Goal: Information Seeking & Learning: Learn about a topic

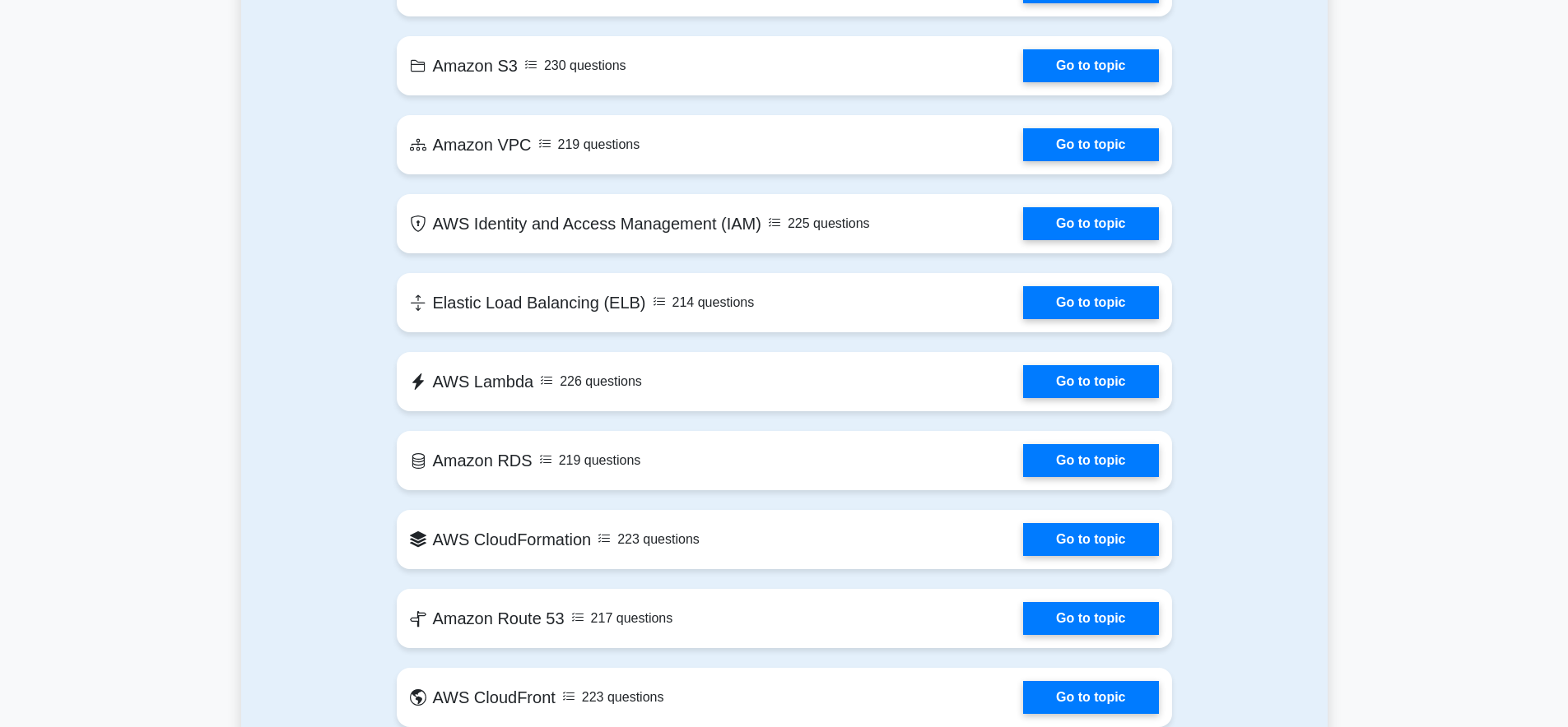
scroll to position [889, 0]
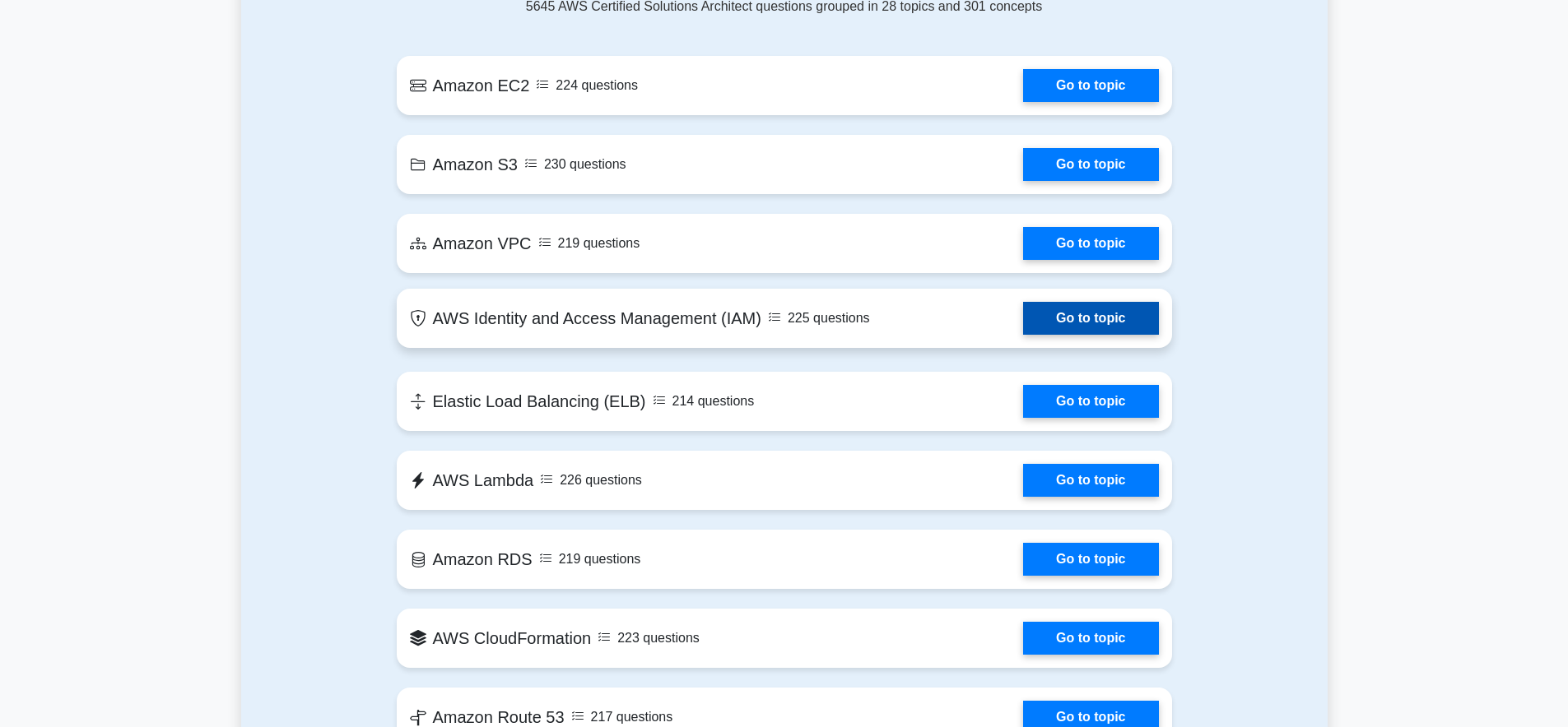
click at [1063, 305] on link "Go to topic" at bounding box center [1091, 318] width 135 height 33
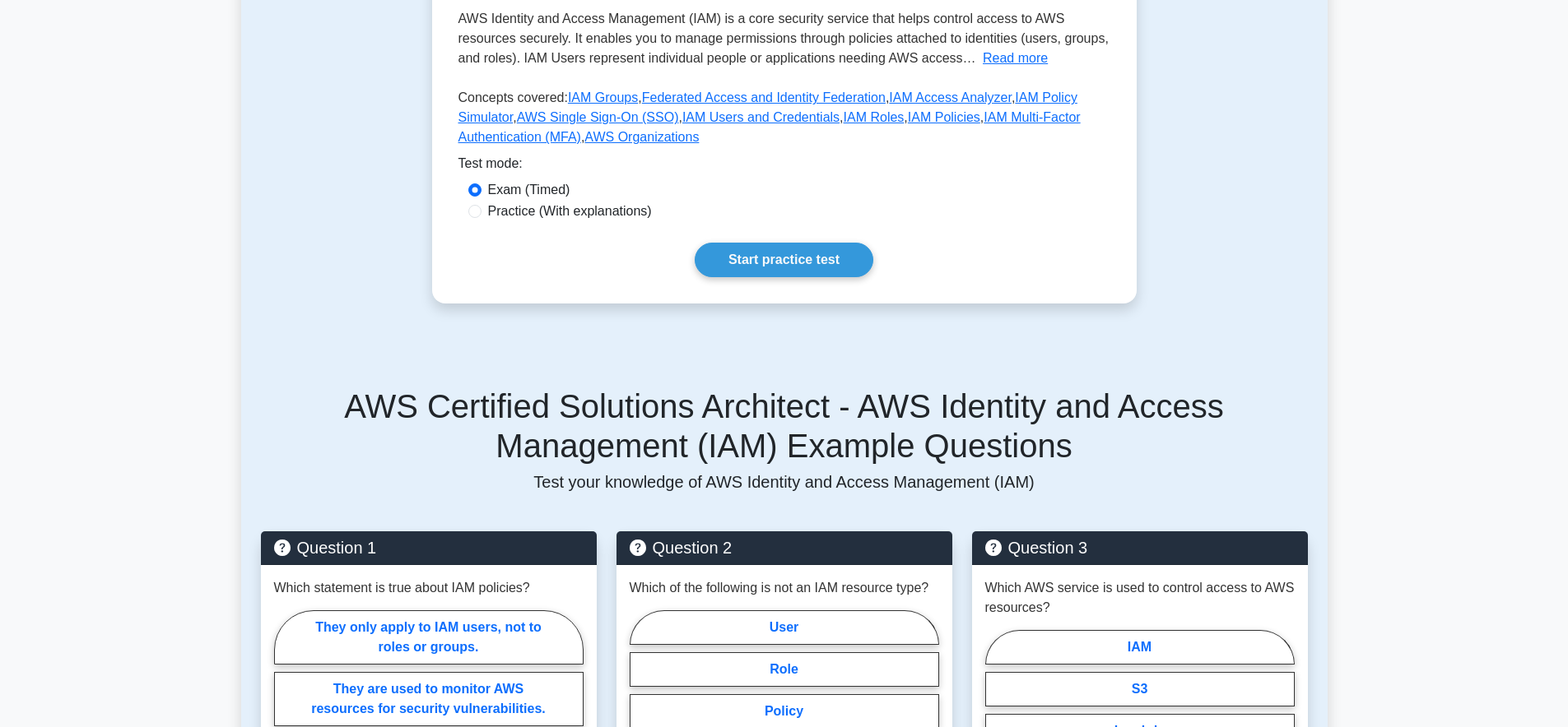
click at [528, 206] on label "Practice (With explanations)" at bounding box center [570, 211] width 164 height 19
click at [481, 206] on input "Practice (With explanations)" at bounding box center [475, 212] width 13 height 13
radio input "true"
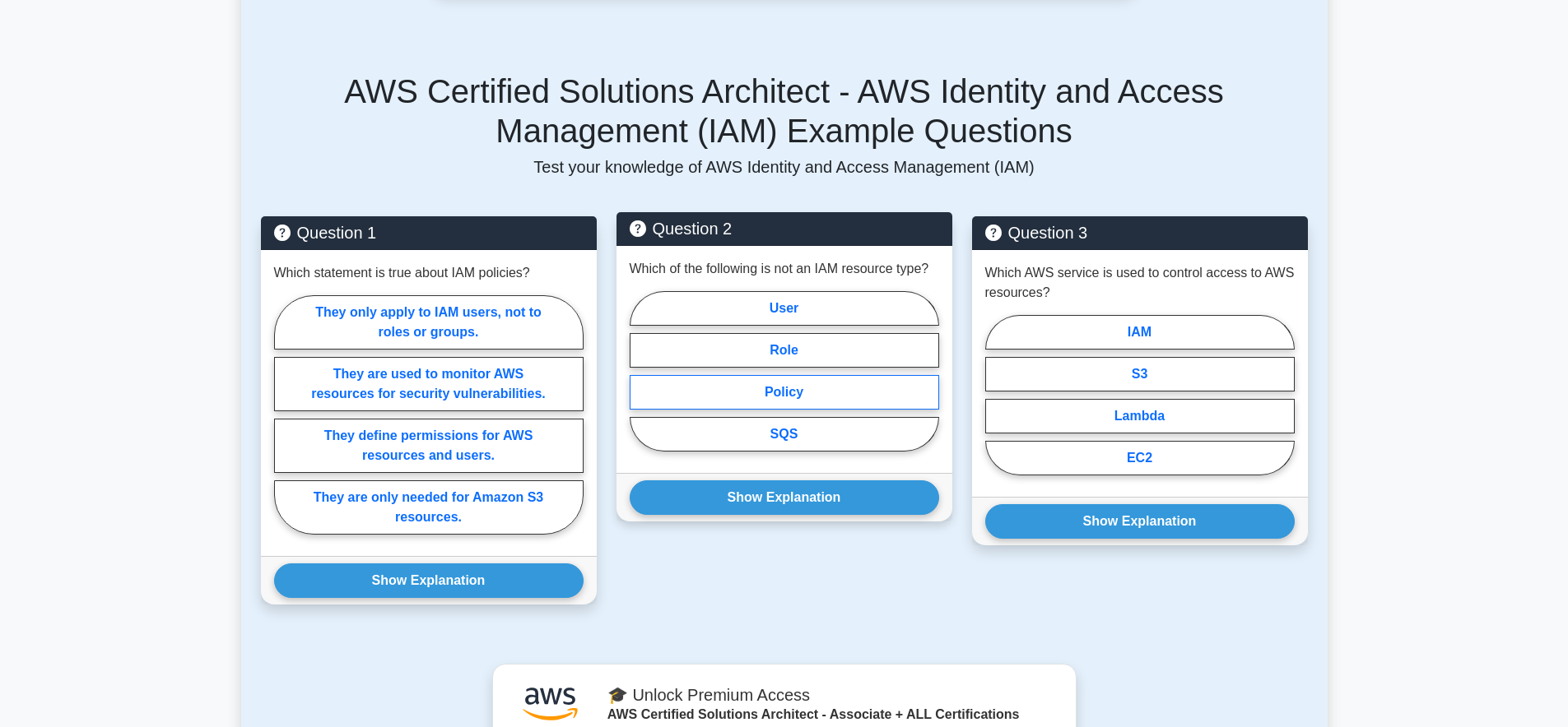
scroll to position [413, 0]
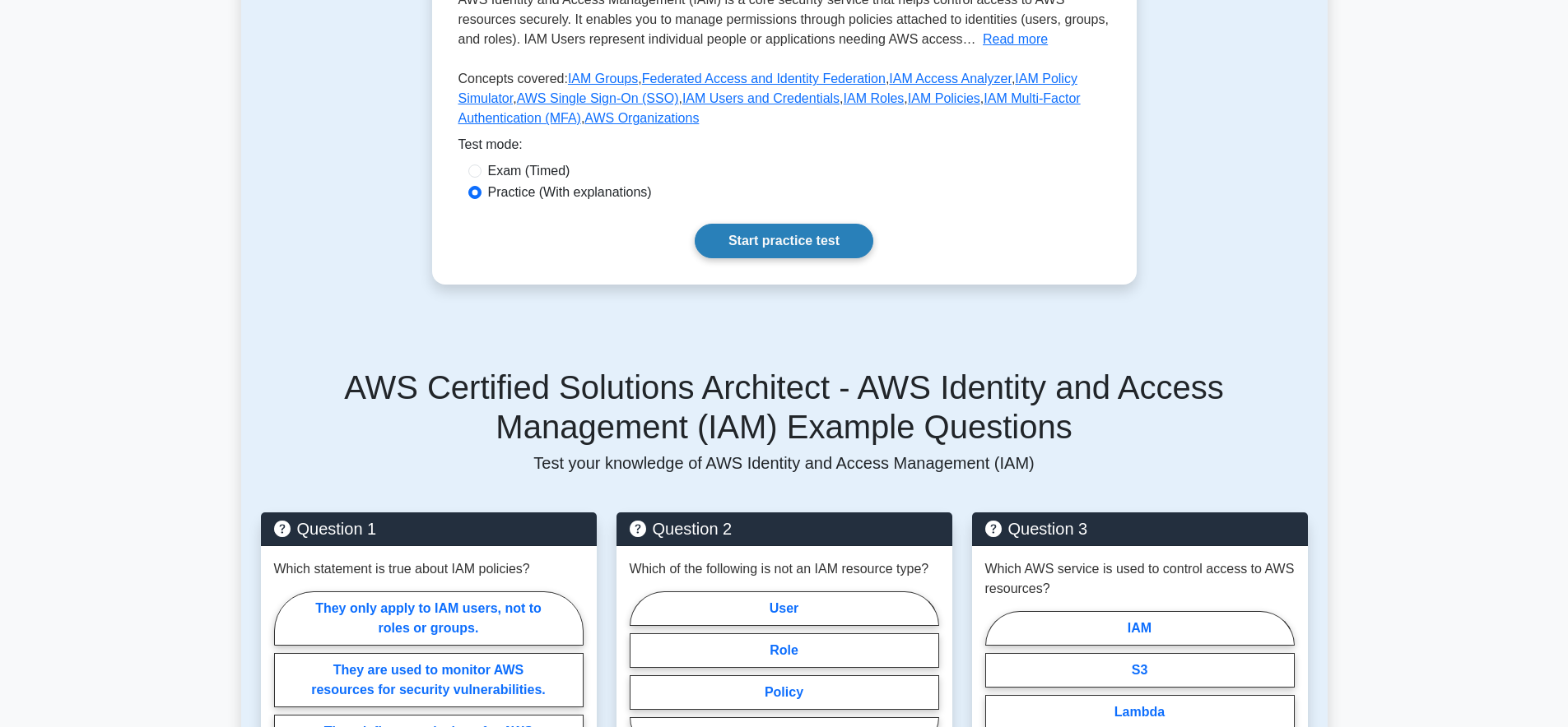
click at [809, 257] on link "Start practice test" at bounding box center [784, 240] width 179 height 34
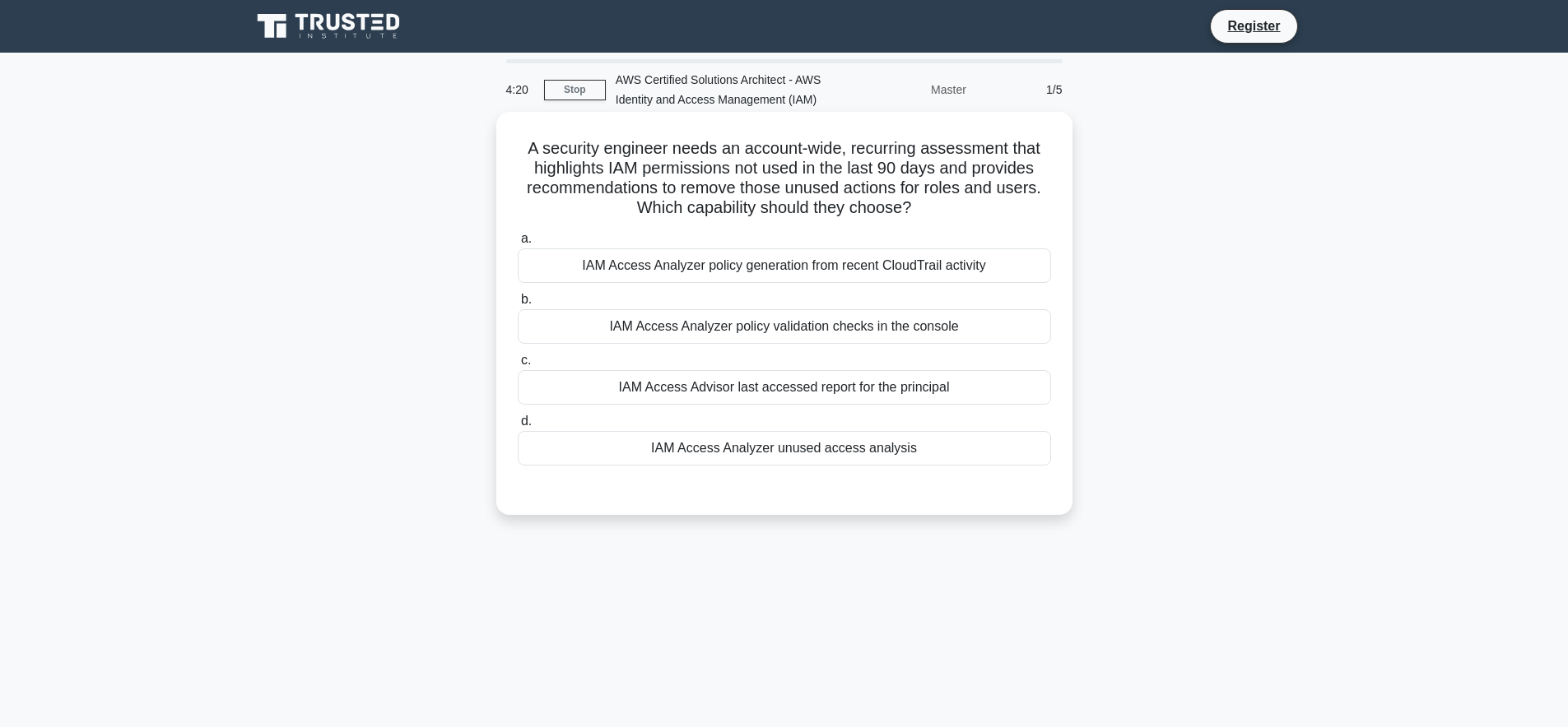
click at [792, 450] on div "IAM Access Analyzer unused access analysis" at bounding box center [784, 448] width 533 height 34
click at [518, 427] on input "d. IAM Access Analyzer unused access analysis" at bounding box center [518, 422] width 0 height 11
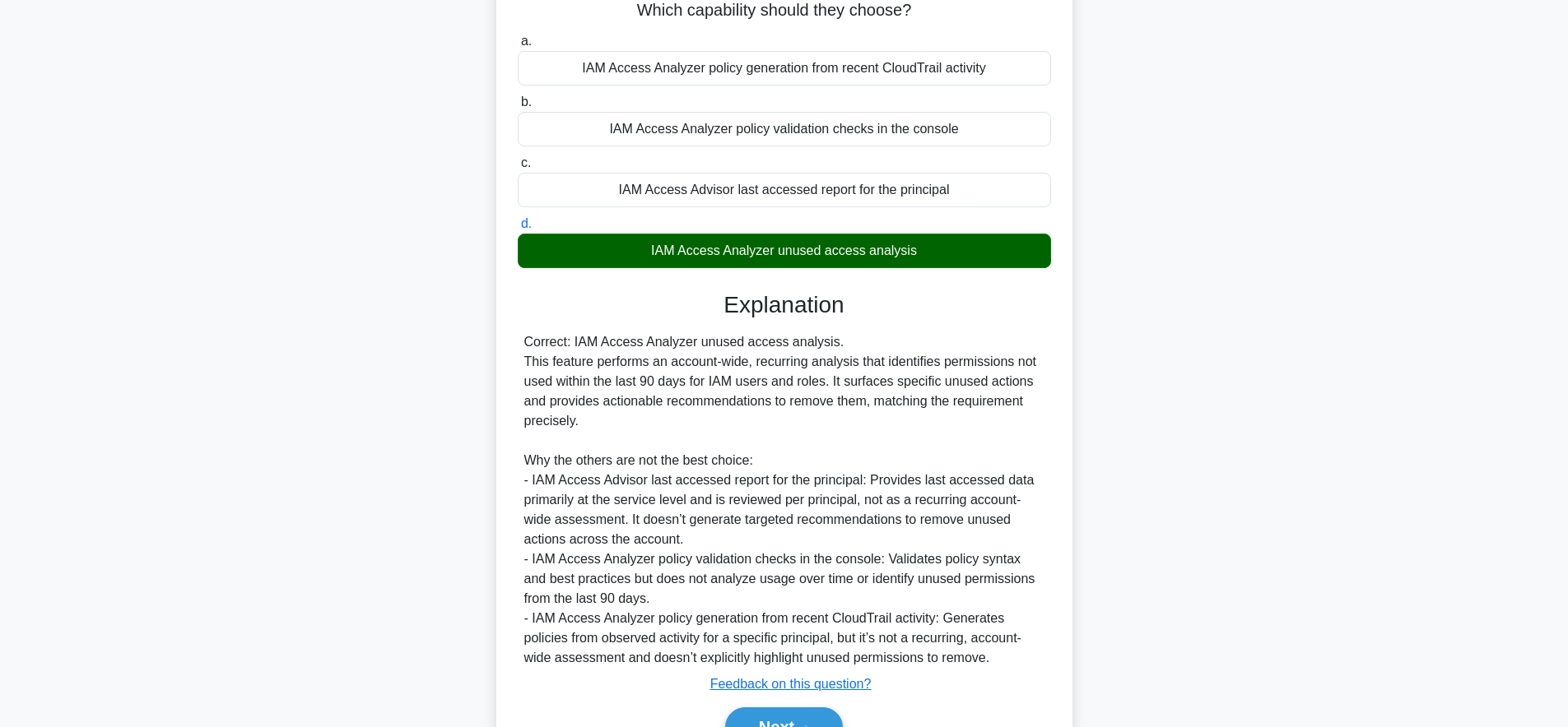
scroll to position [287, 0]
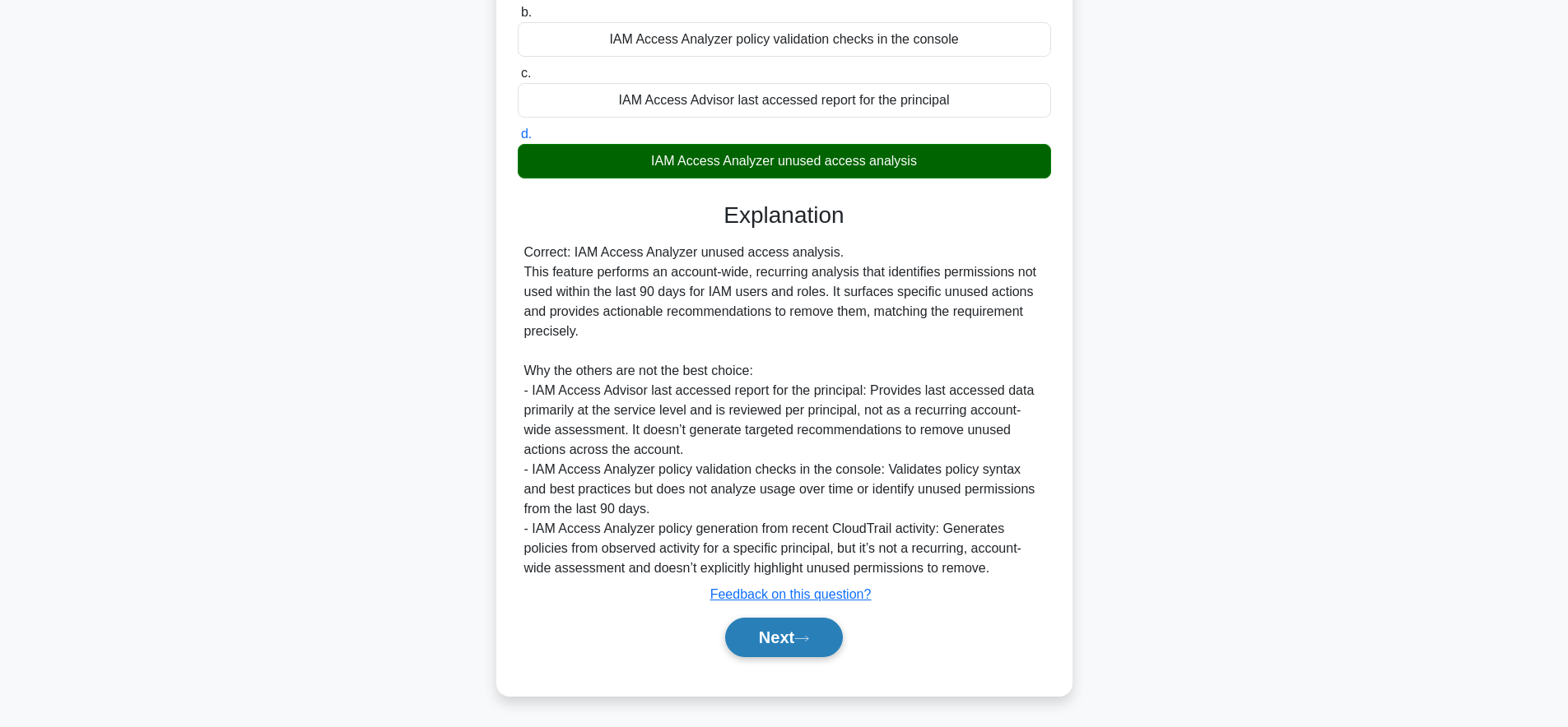
click at [787, 645] on button "Next" at bounding box center [784, 637] width 117 height 40
click at [780, 645] on button "Next" at bounding box center [784, 637] width 117 height 40
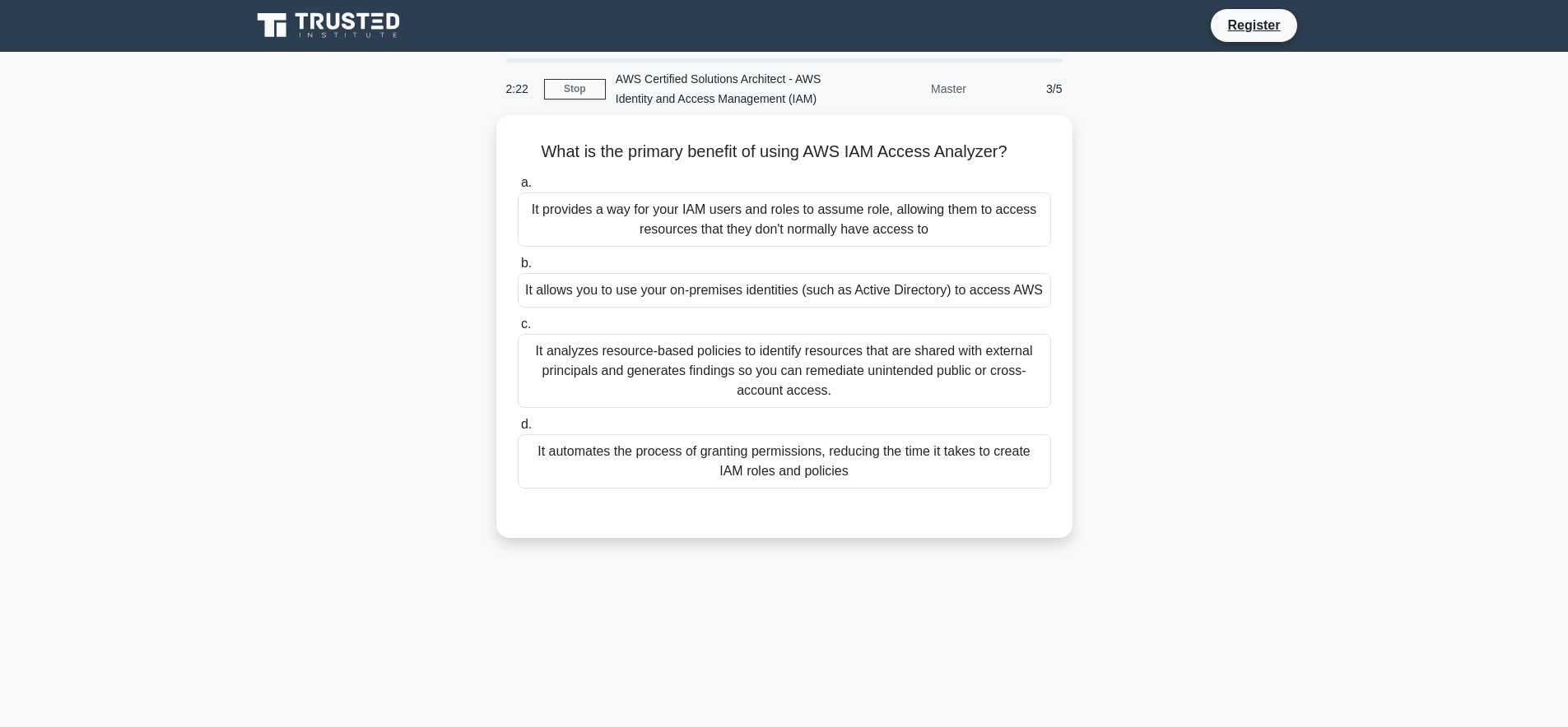
scroll to position [0, 0]
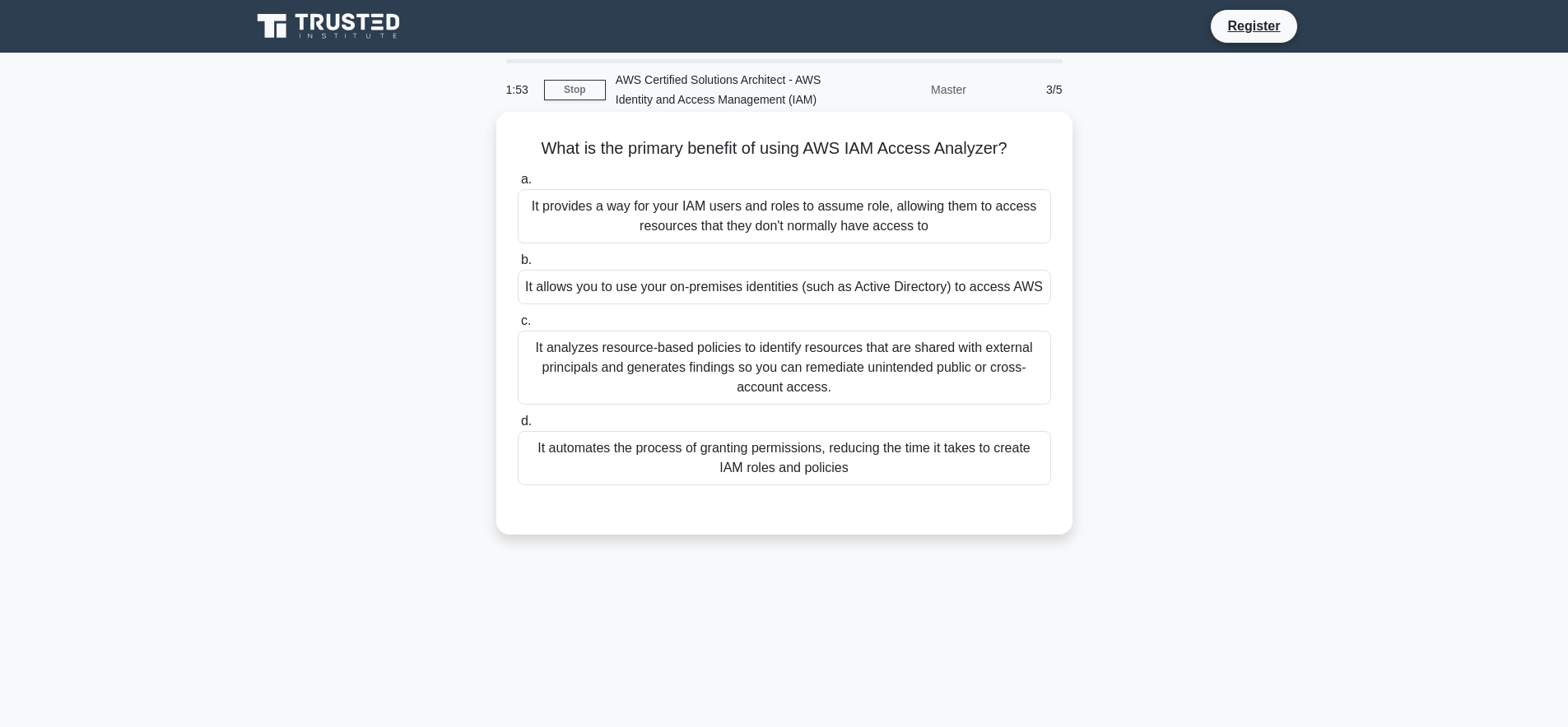
click at [913, 216] on div "It provides a way for your IAM users and roles to assume role, allowing them to…" at bounding box center [784, 216] width 533 height 55
click at [518, 185] on input "a. It provides a way for your IAM users and roles to assume role, allowing them…" at bounding box center [518, 180] width 0 height 11
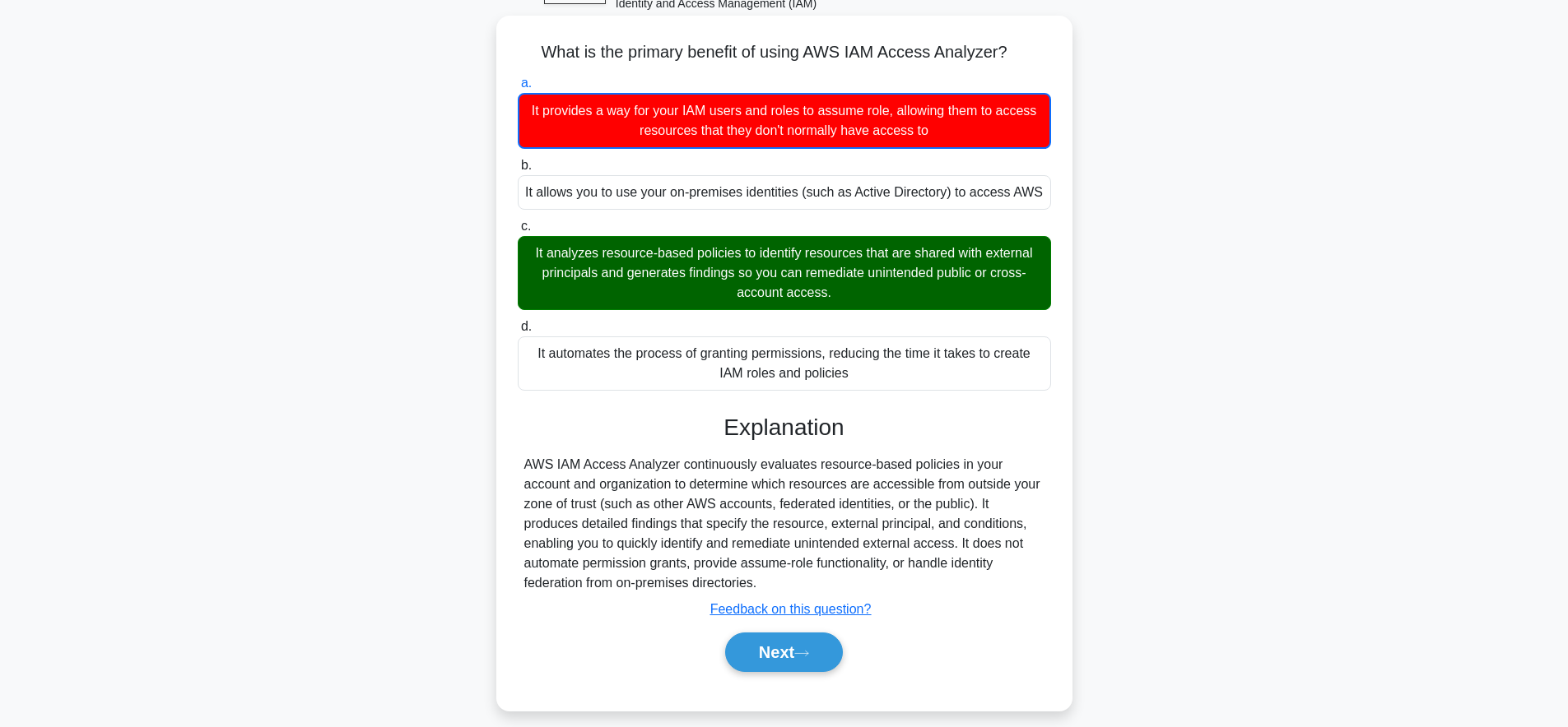
scroll to position [161, 0]
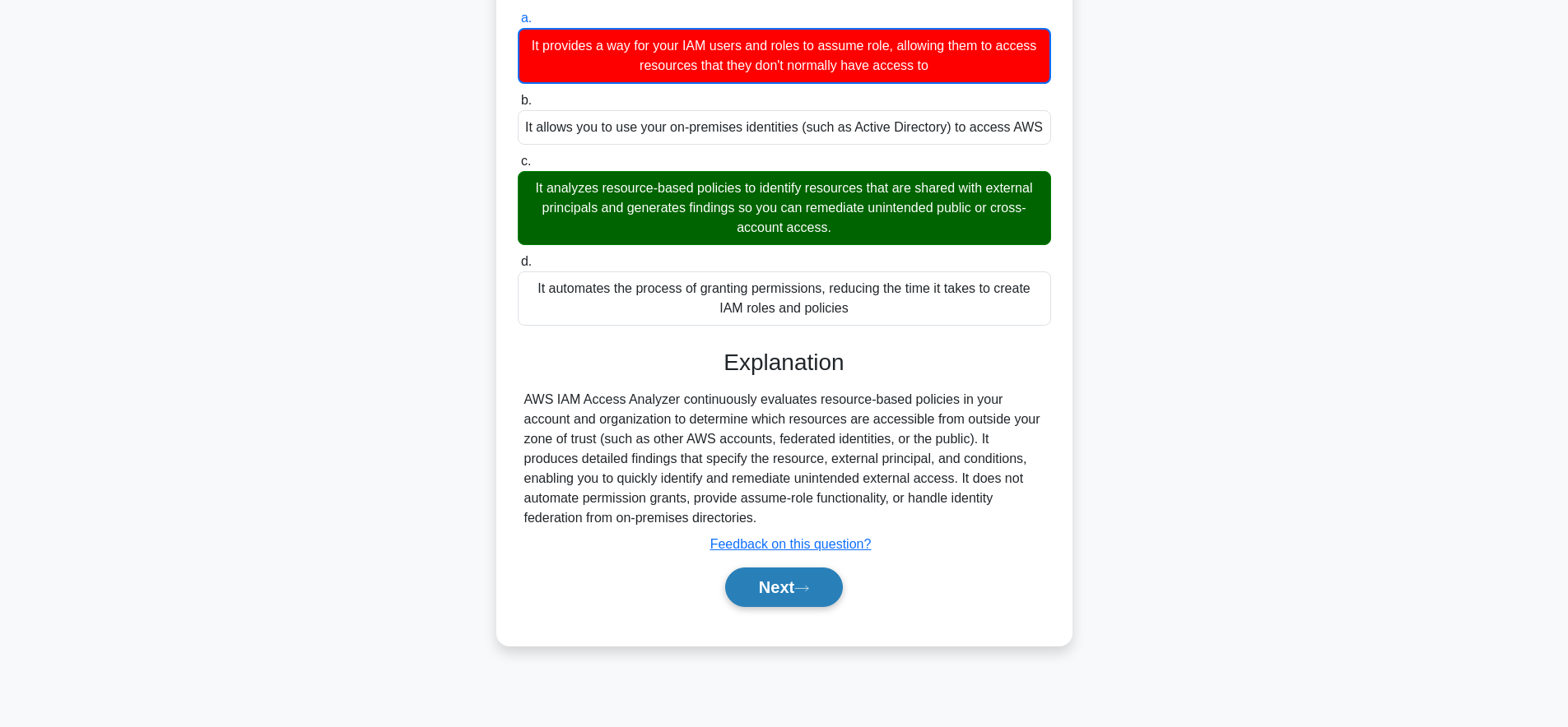
click at [800, 607] on button "Next" at bounding box center [784, 587] width 117 height 40
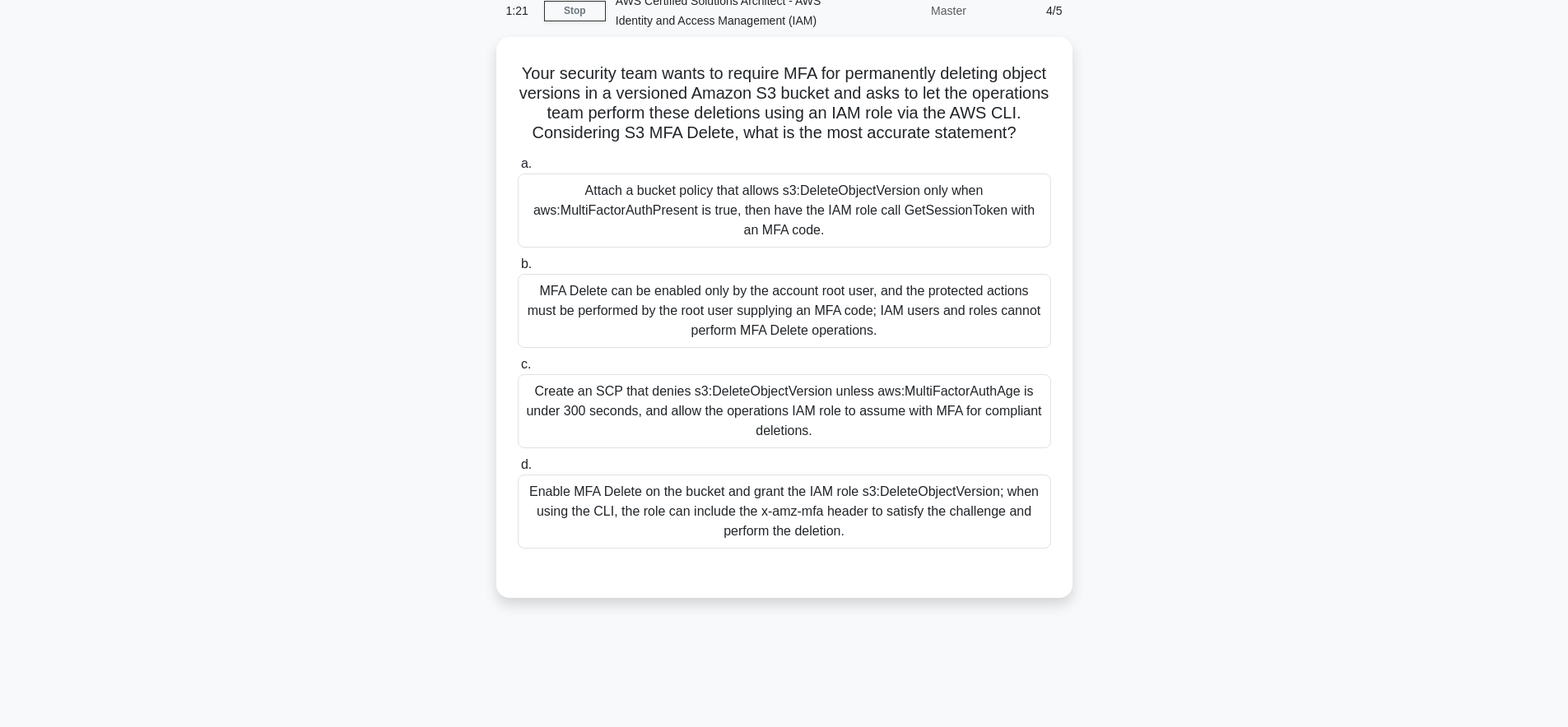
scroll to position [0, 0]
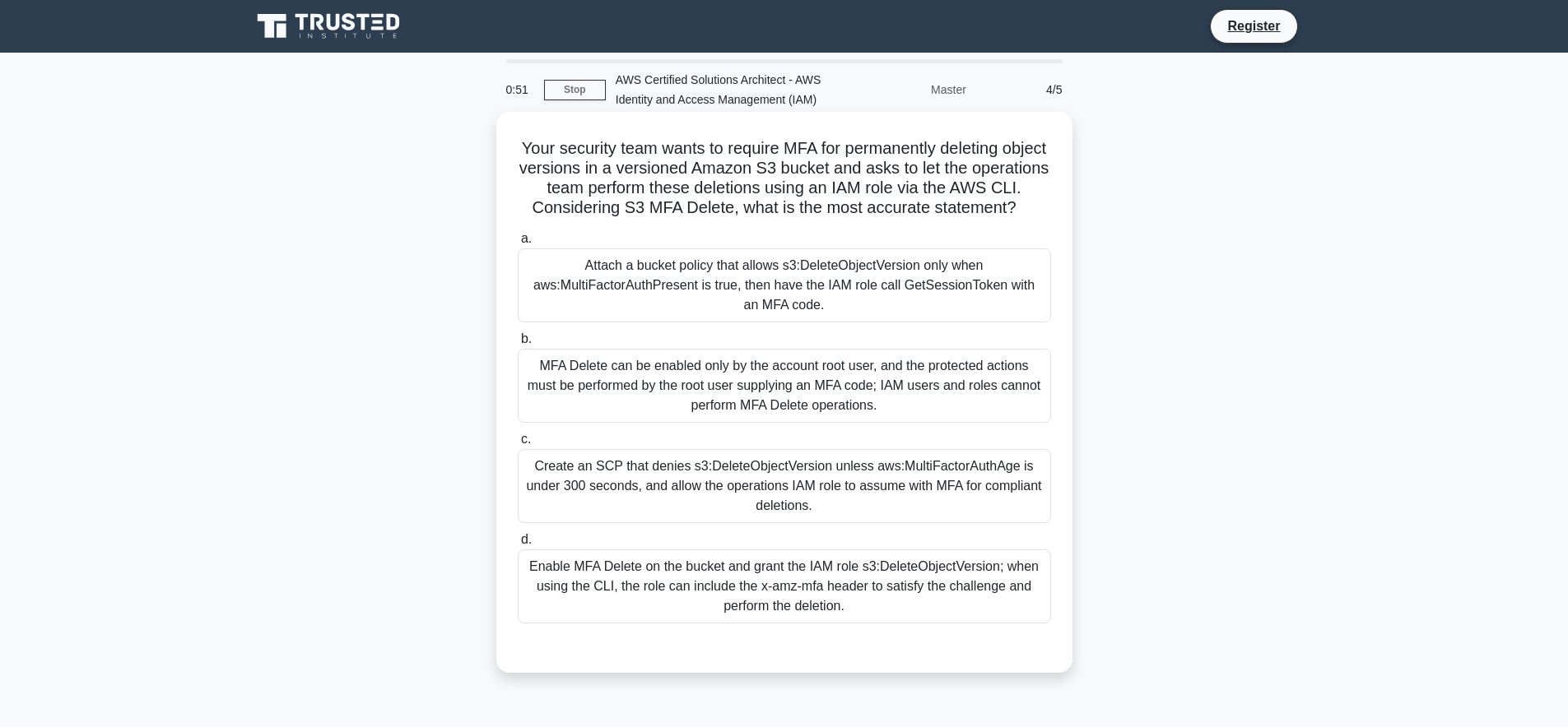
click at [935, 598] on div "Enable MFA Delete on the bucket and grant the IAM role s3:DeleteObjectVersion; …" at bounding box center [784, 586] width 533 height 74
click at [518, 546] on input "d. Enable MFA Delete on the bucket and grant the IAM role s3:DeleteObjectVersio…" at bounding box center [518, 540] width 0 height 11
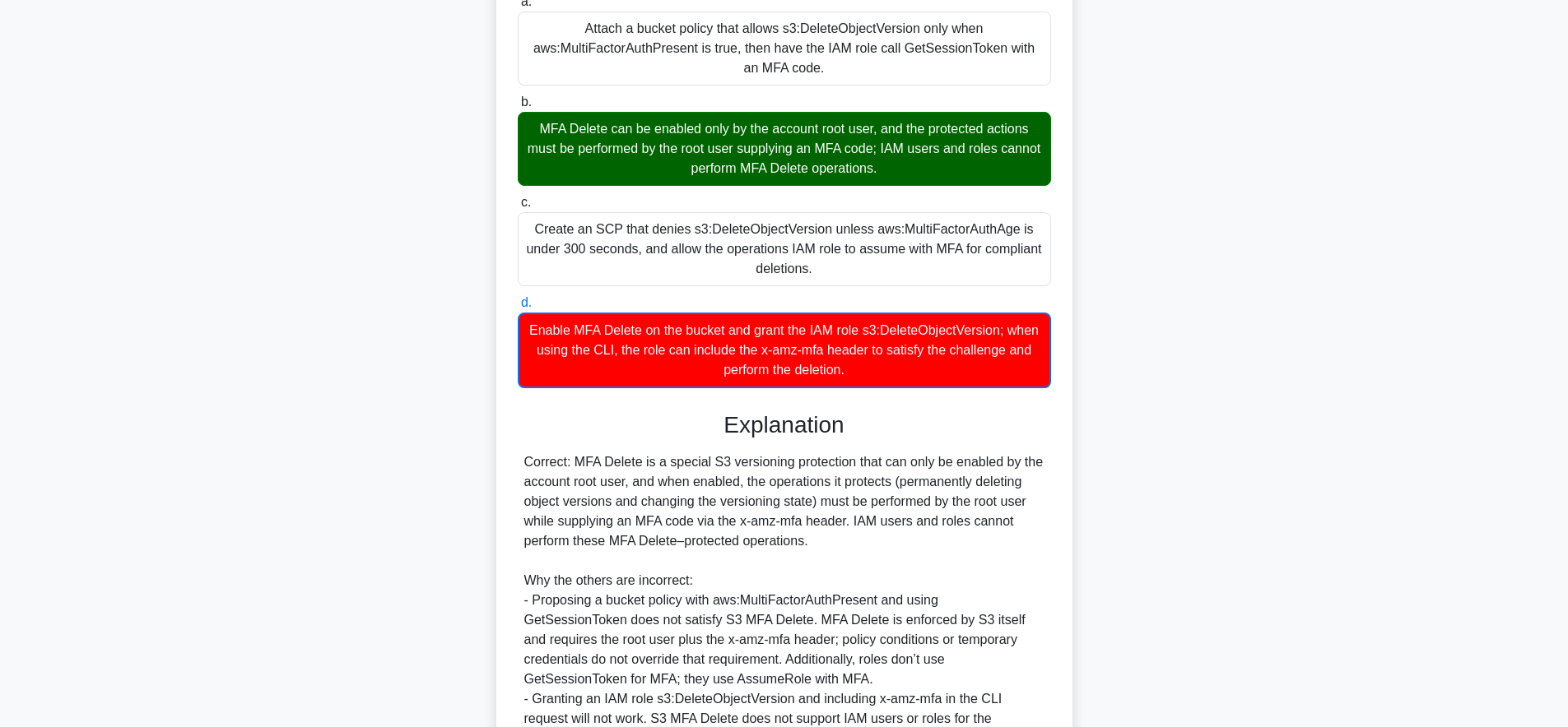
scroll to position [395, 0]
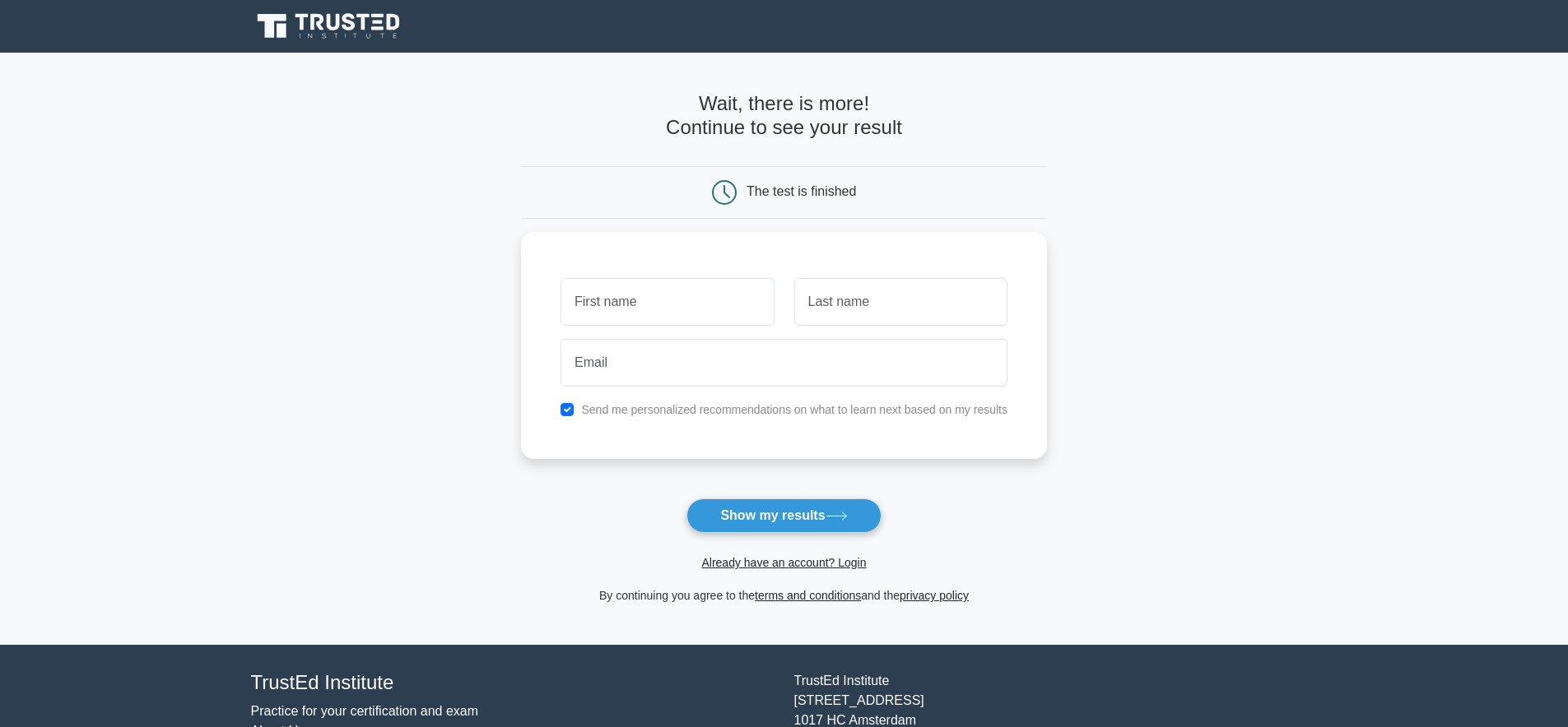
click at [975, 485] on form "Wait, there is more! Continue to see your result The test is finished and the" at bounding box center [784, 349] width 525 height 513
click at [823, 512] on button "Show my results" at bounding box center [784, 515] width 194 height 34
click at [667, 296] on input "text" at bounding box center [667, 298] width 213 height 48
click at [684, 294] on input "text" at bounding box center [667, 298] width 213 height 48
type input "234"
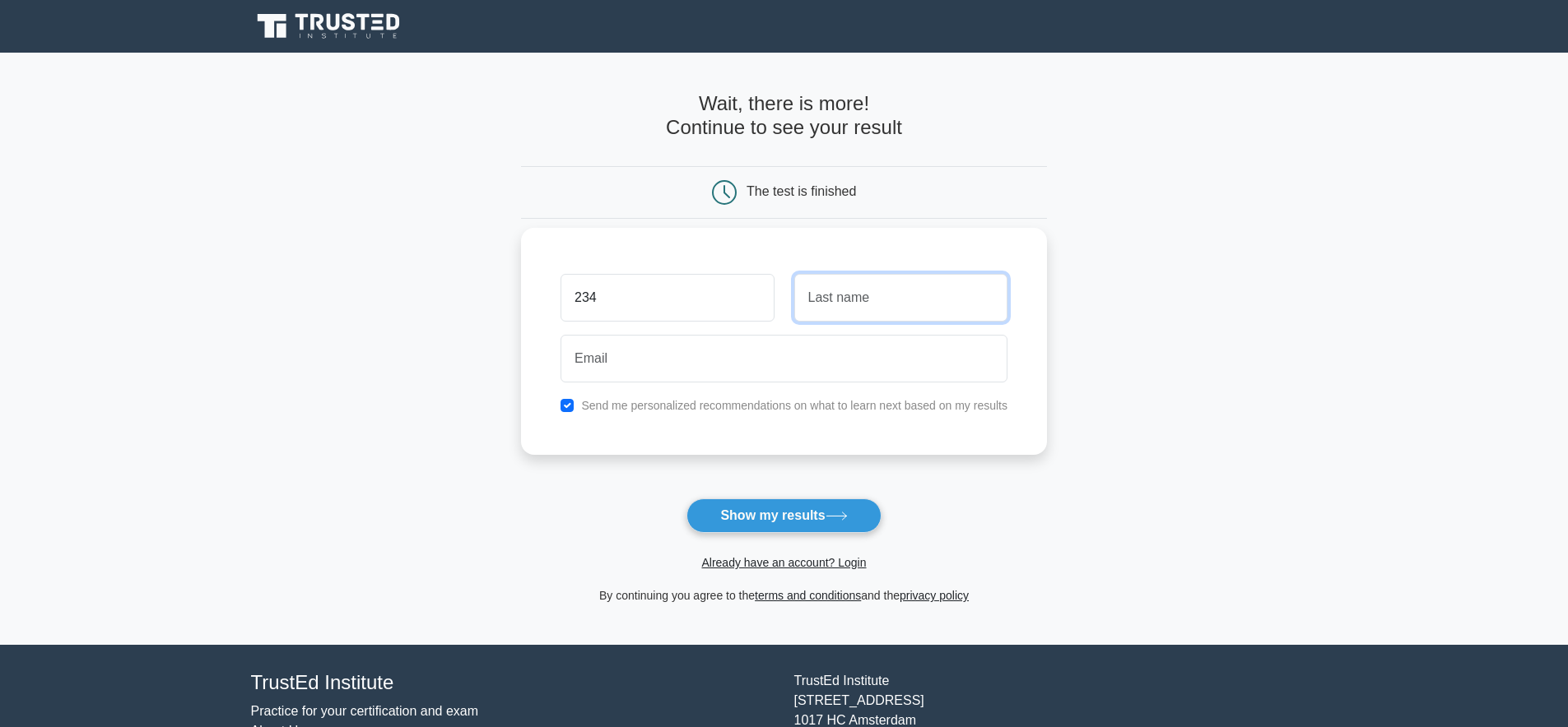
click at [840, 301] on input "text" at bounding box center [900, 298] width 213 height 48
type input "234"
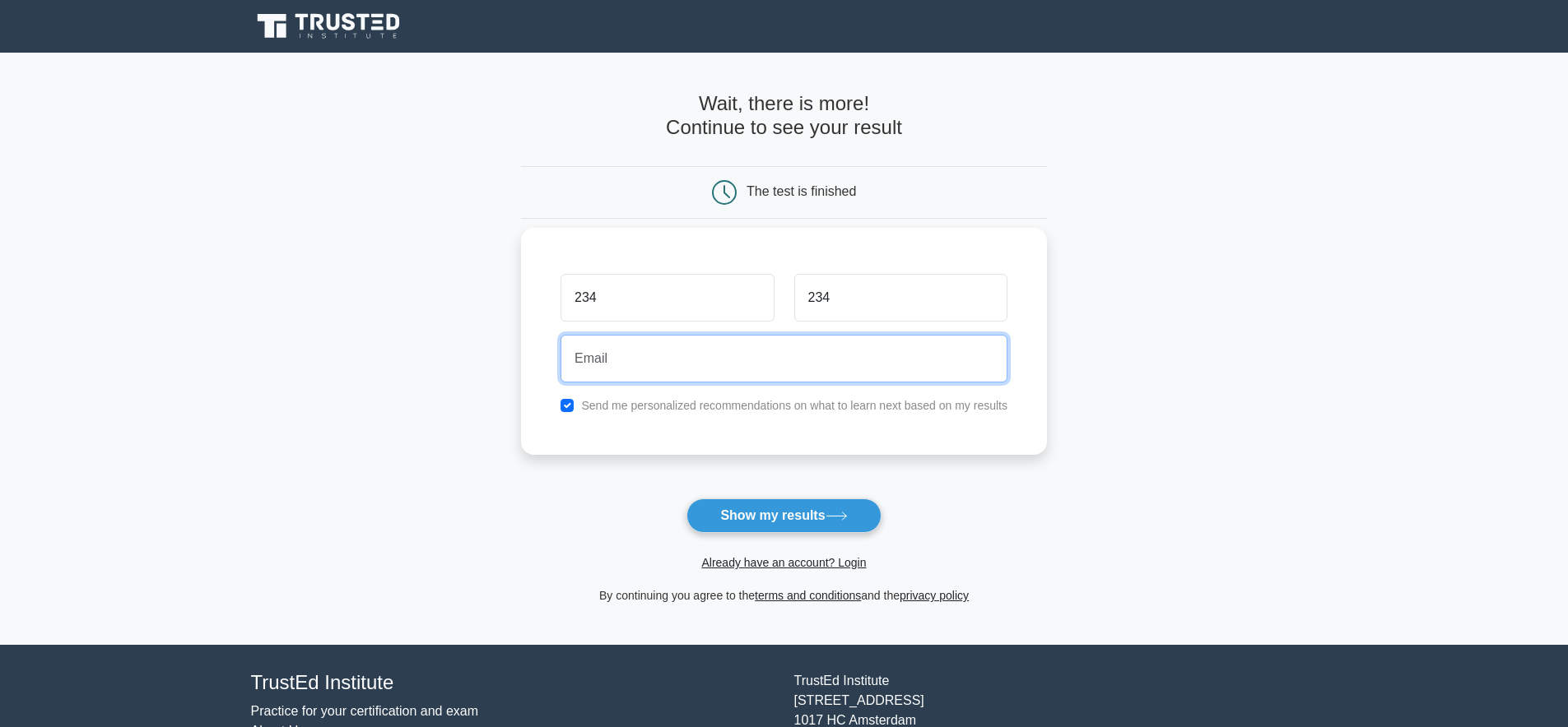
click at [753, 344] on input "email" at bounding box center [784, 359] width 447 height 48
type input "324@gmail.com"
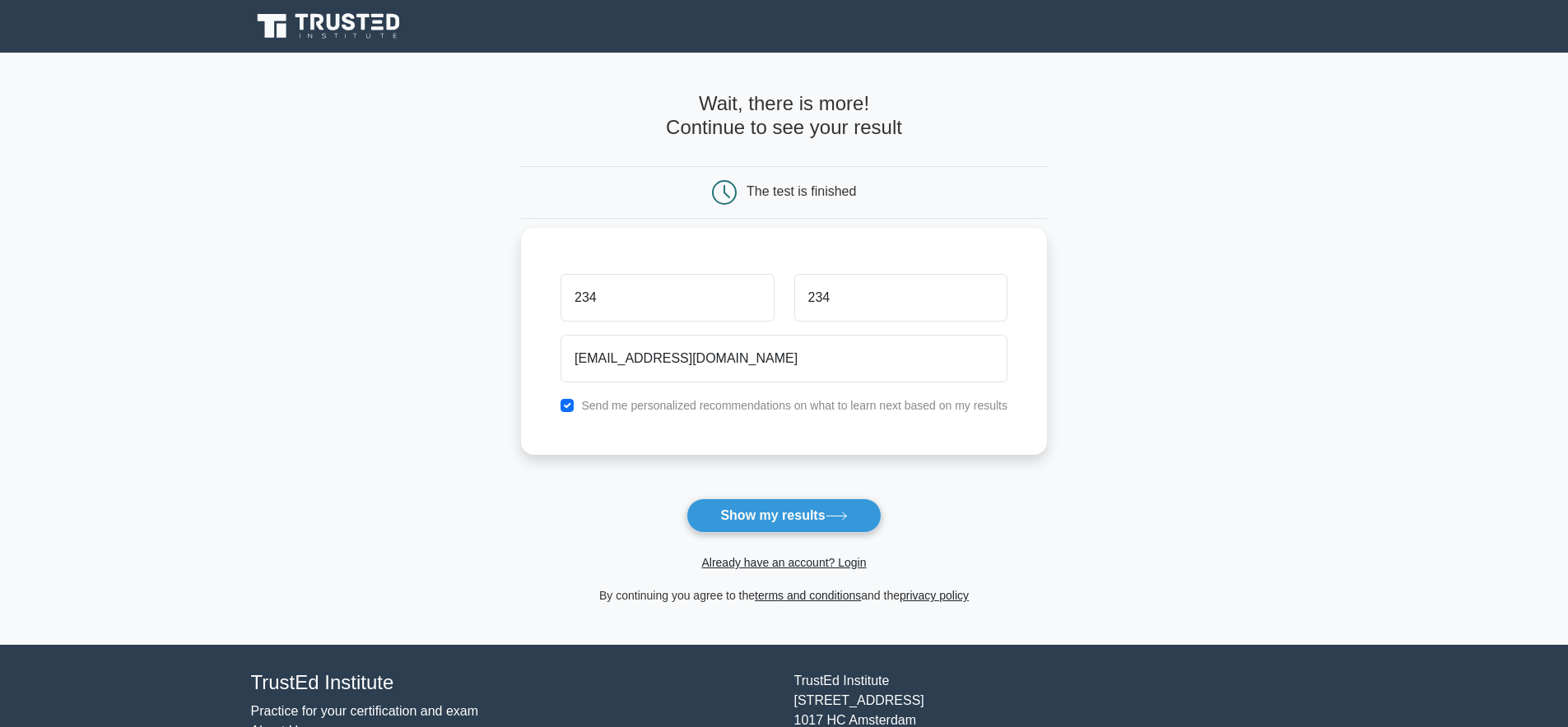
click at [766, 409] on label "Send me personalized recommendations on what to learn next based on my results" at bounding box center [794, 405] width 426 height 13
click at [580, 409] on div "Send me personalized recommendations on what to learn next based on my results" at bounding box center [784, 405] width 466 height 19
click at [566, 406] on input "checkbox" at bounding box center [567, 405] width 13 height 13
checkbox input "false"
click at [781, 539] on div "Already have an account? Login" at bounding box center [784, 552] width 525 height 40
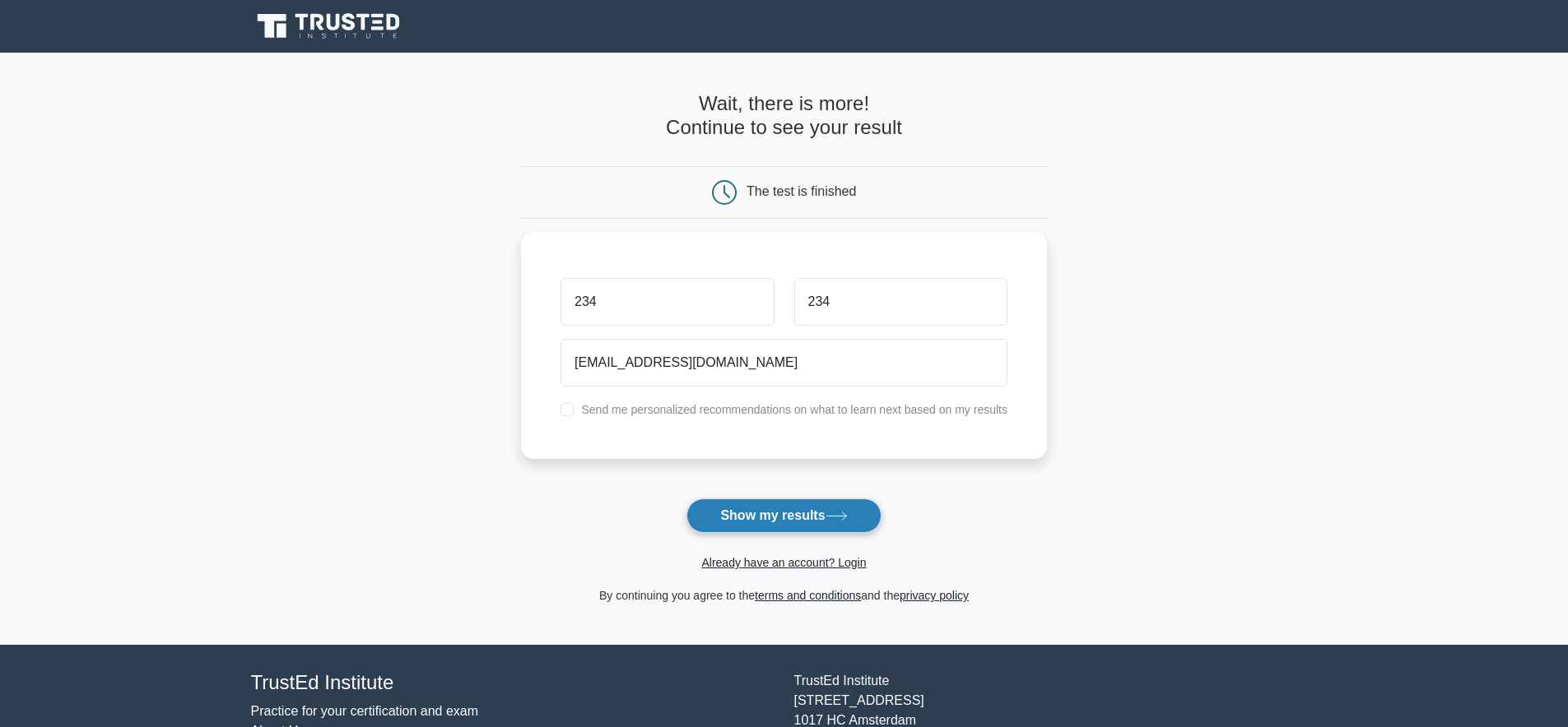
click at [795, 524] on button "Show my results" at bounding box center [784, 515] width 194 height 34
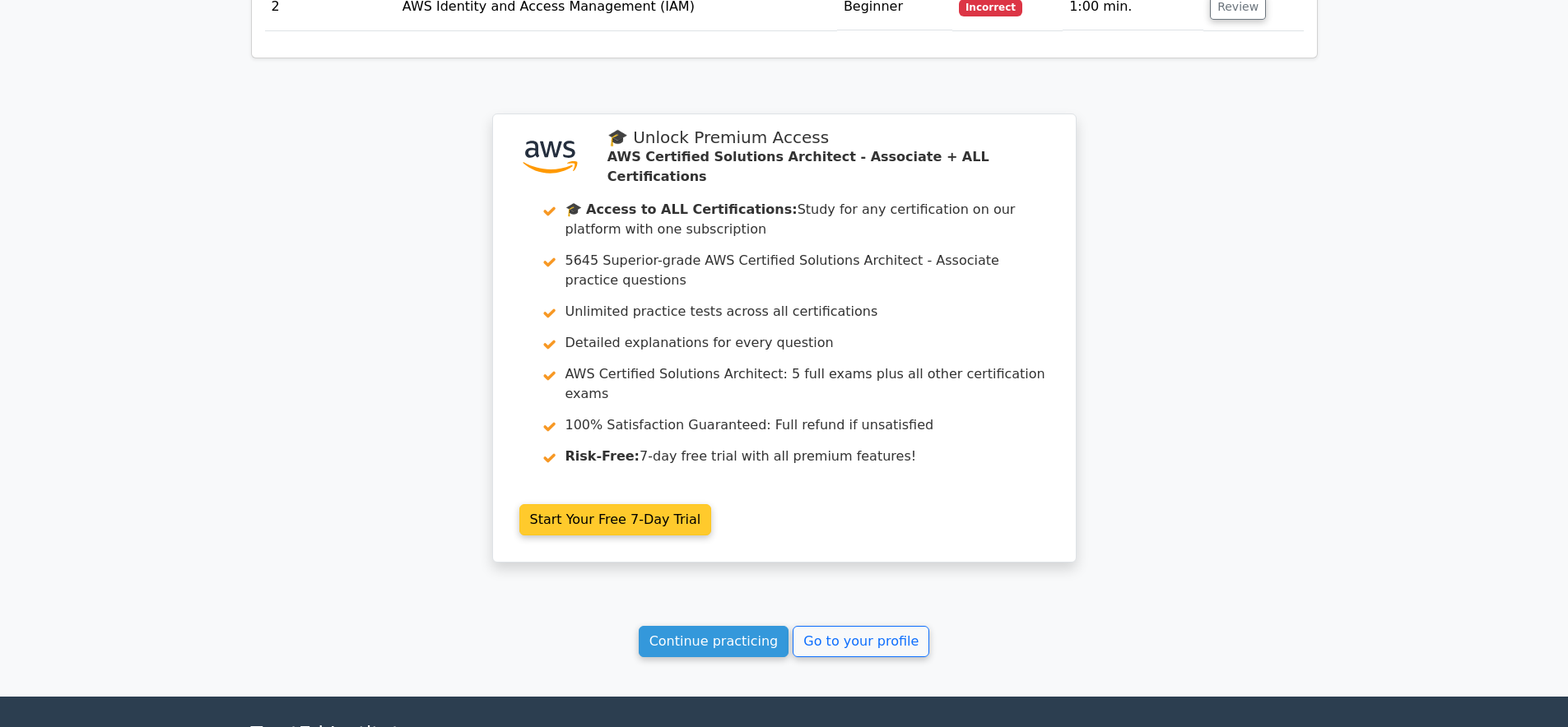
scroll to position [2313, 0]
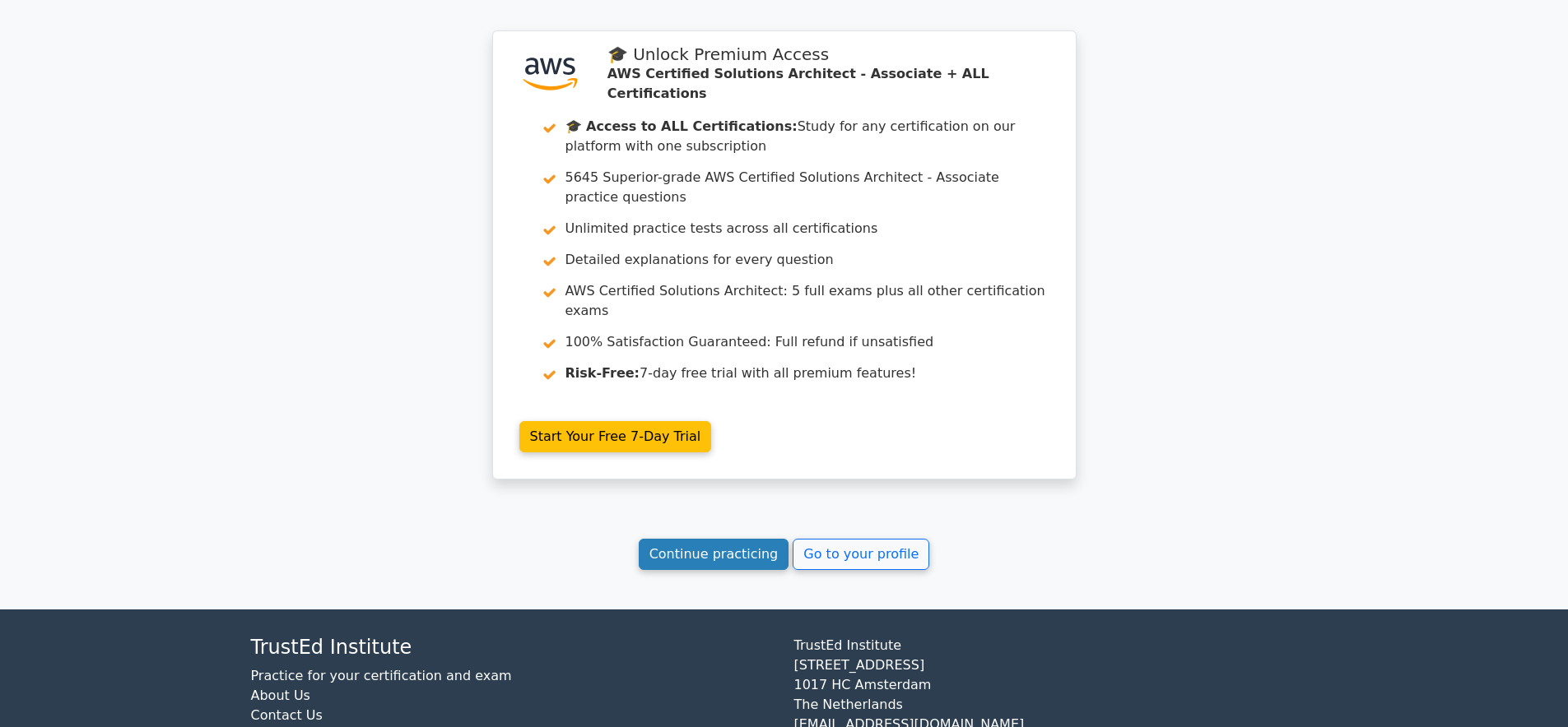
click at [734, 539] on link "Continue practicing" at bounding box center [713, 555] width 151 height 31
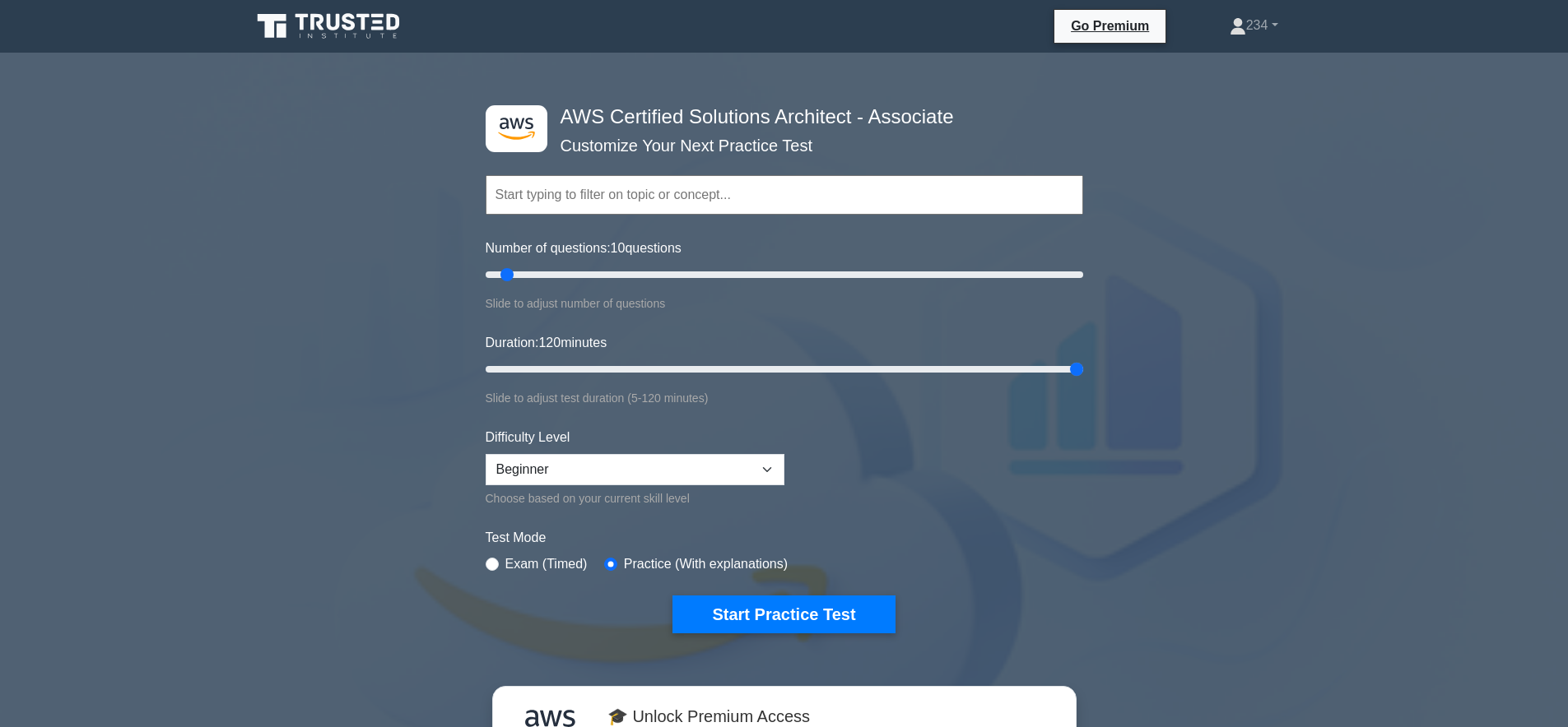
drag, startPoint x: 513, startPoint y: 369, endPoint x: 1137, endPoint y: 381, distance: 624.1
type input "120"
click at [1083, 379] on input "Duration: 120 minutes" at bounding box center [784, 369] width 598 height 19
drag, startPoint x: 511, startPoint y: 273, endPoint x: 658, endPoint y: 277, distance: 147.1
type input "60"
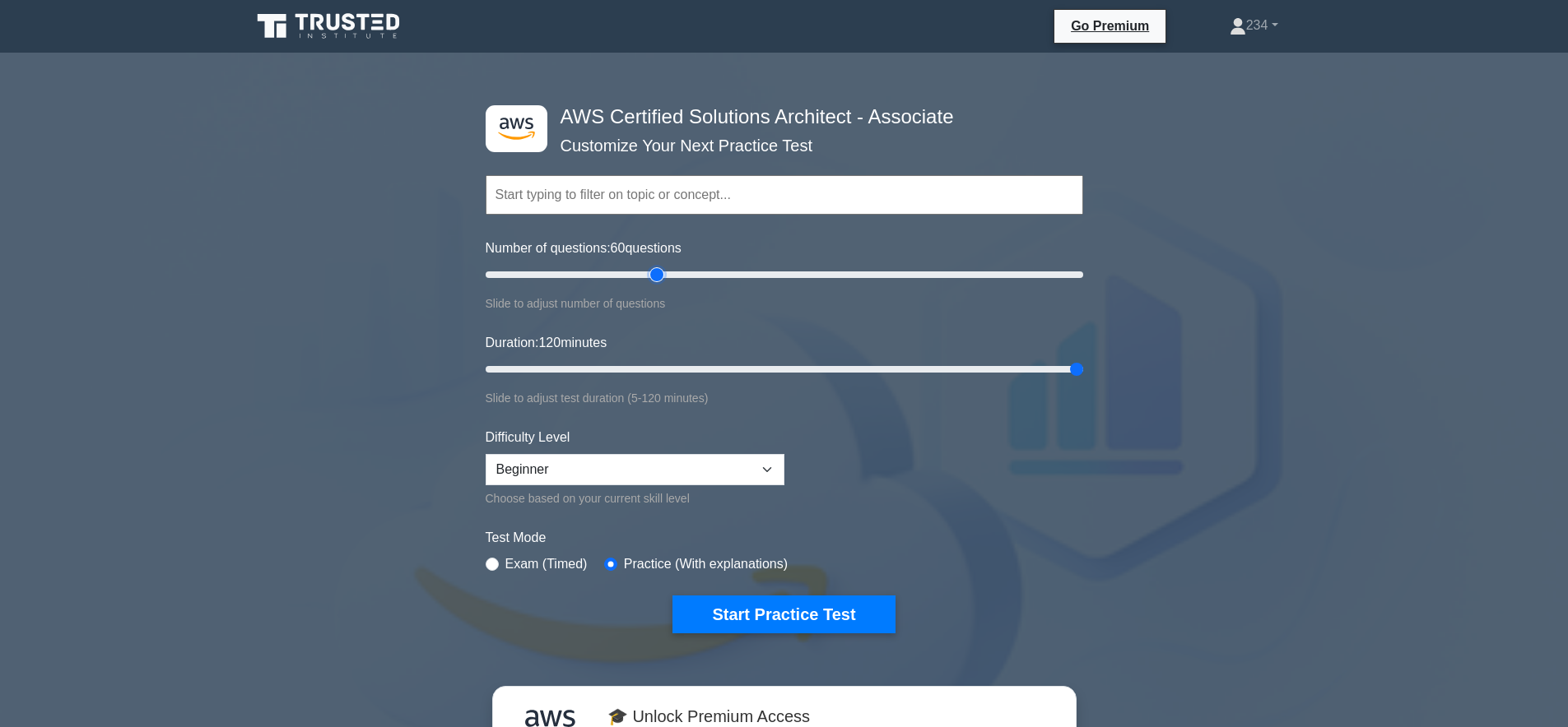
click at [658, 277] on input "Number of questions: 60 questions" at bounding box center [784, 274] width 598 height 19
click at [722, 465] on select "Beginner Intermediate Expert" at bounding box center [635, 470] width 299 height 31
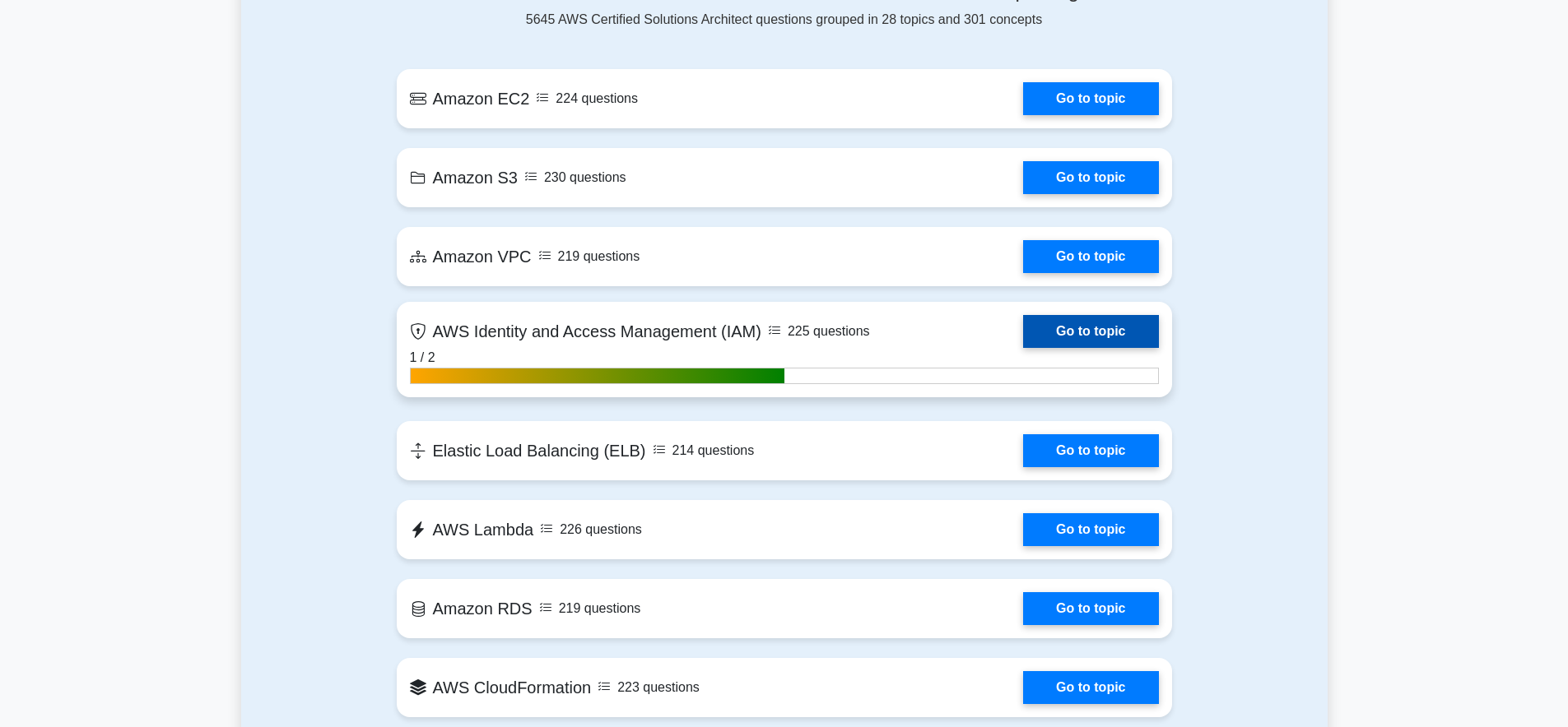
scroll to position [1185, 0]
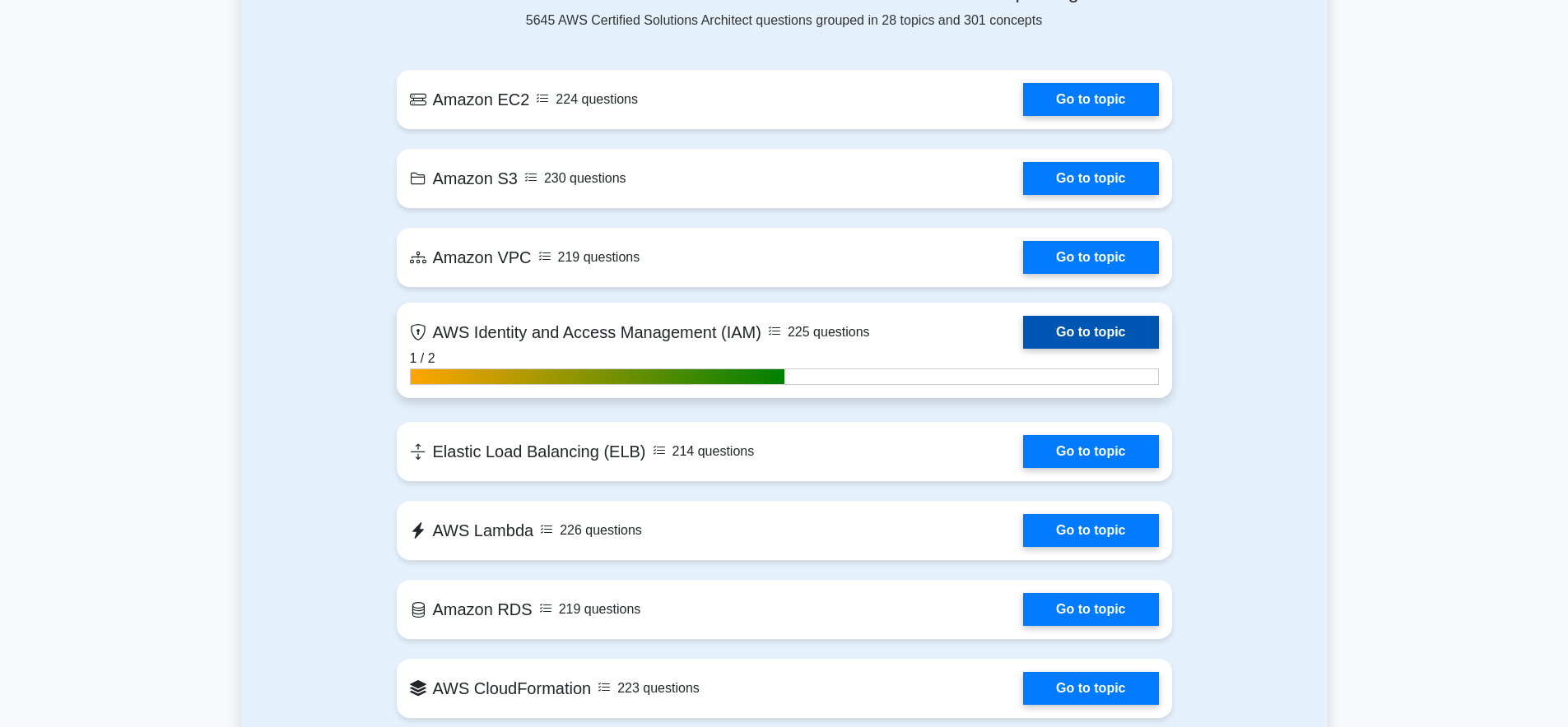
click at [1052, 329] on link "Go to topic" at bounding box center [1091, 333] width 135 height 33
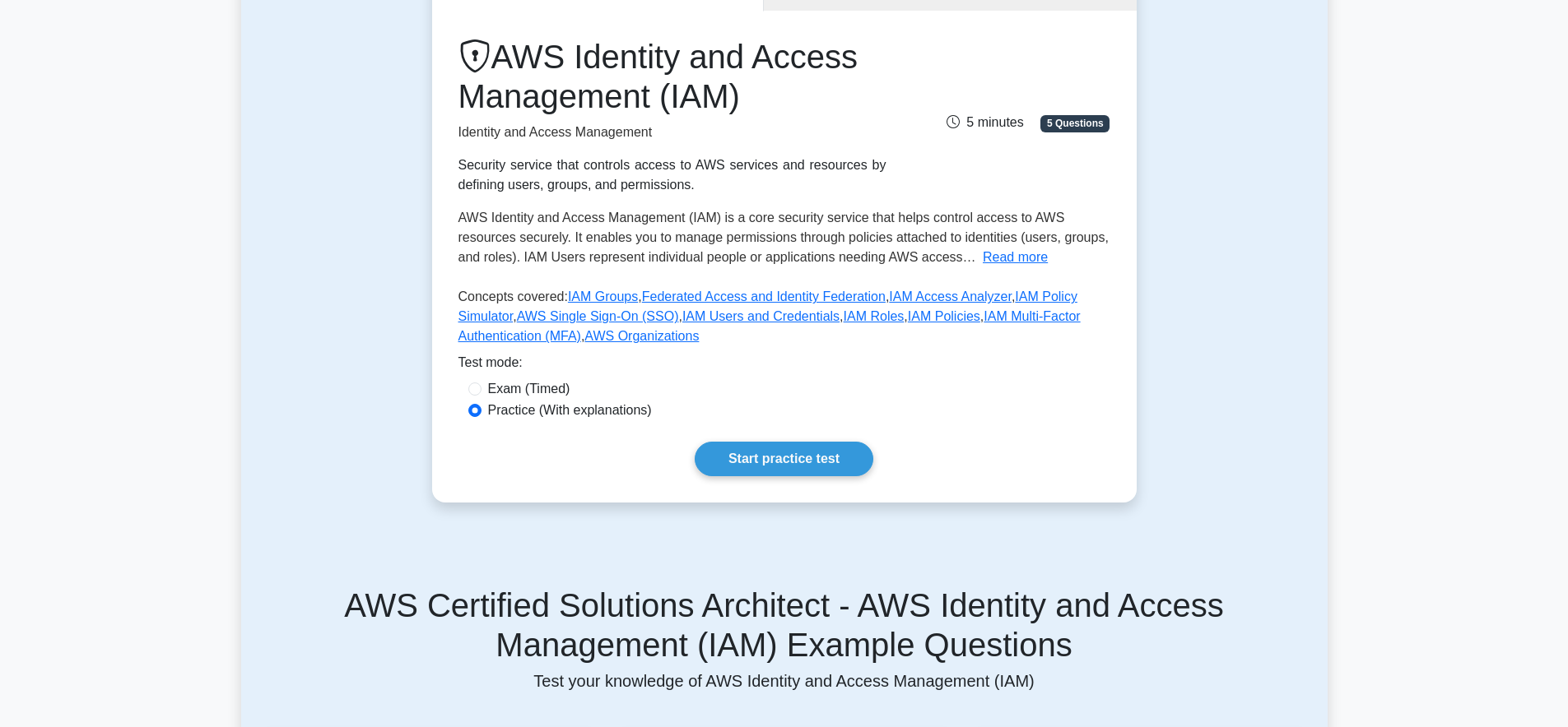
scroll to position [395, 0]
